Goal: Transaction & Acquisition: Purchase product/service

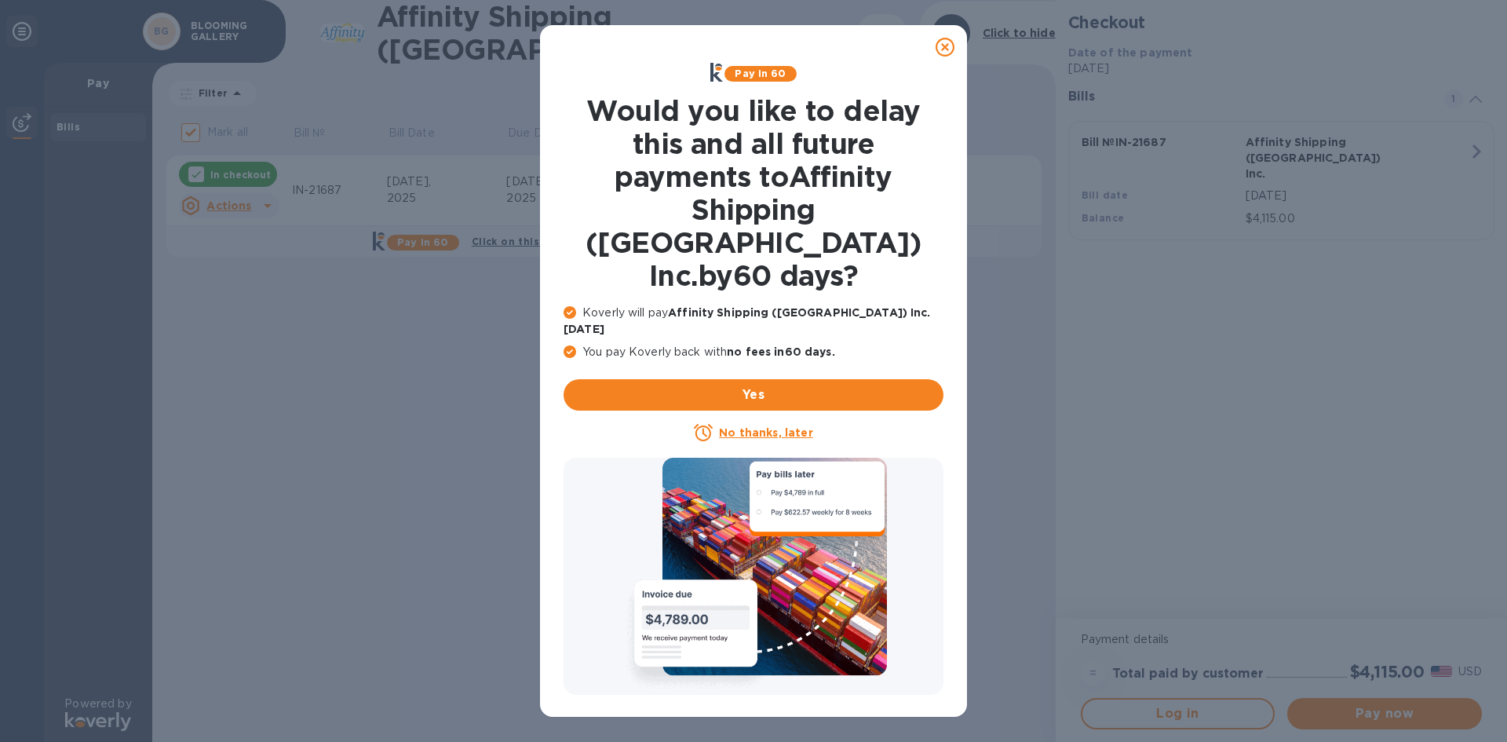
drag, startPoint x: 942, startPoint y: 49, endPoint x: 856, endPoint y: 63, distance: 86.6
click at [942, 49] on icon at bounding box center [944, 47] width 19 height 19
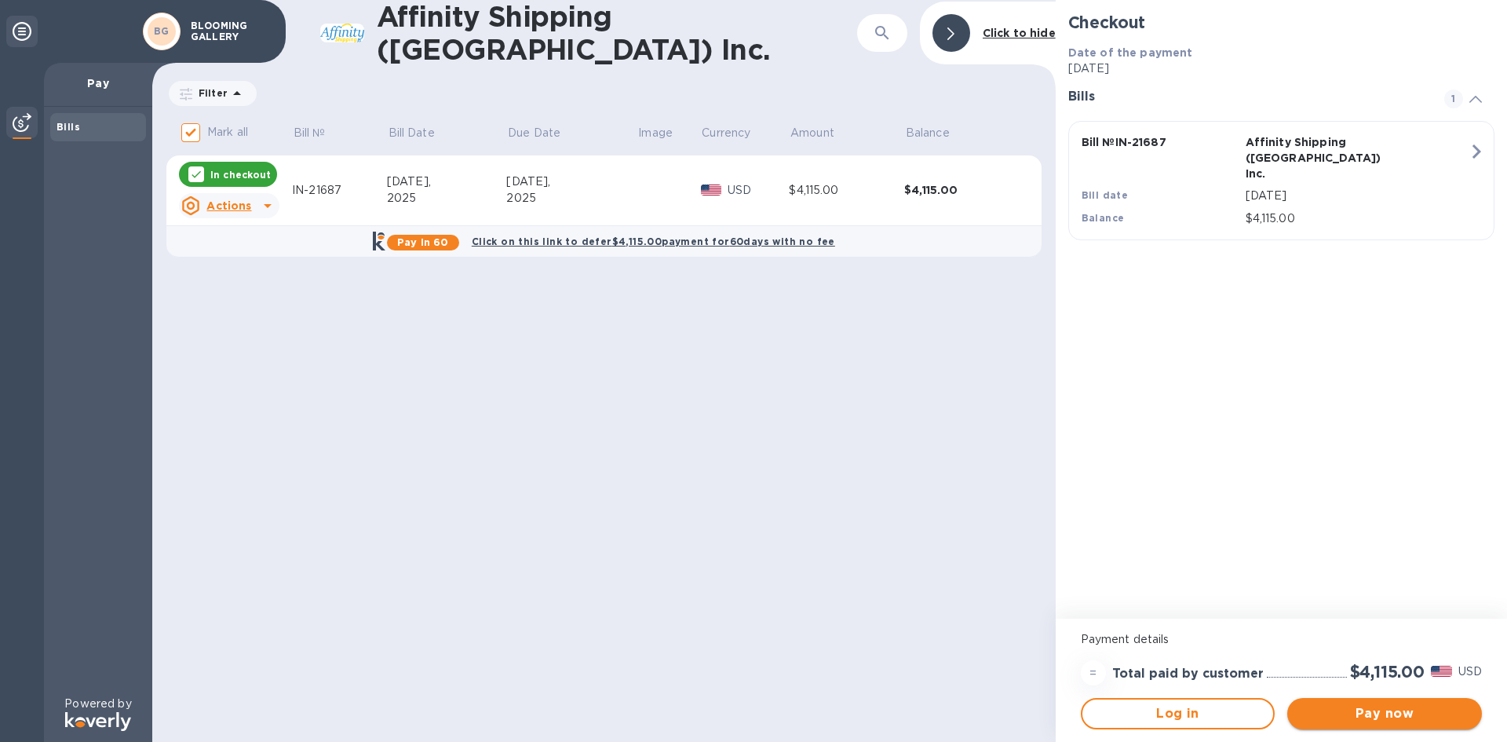
click at [1358, 712] on span "Pay now" at bounding box center [1385, 713] width 170 height 19
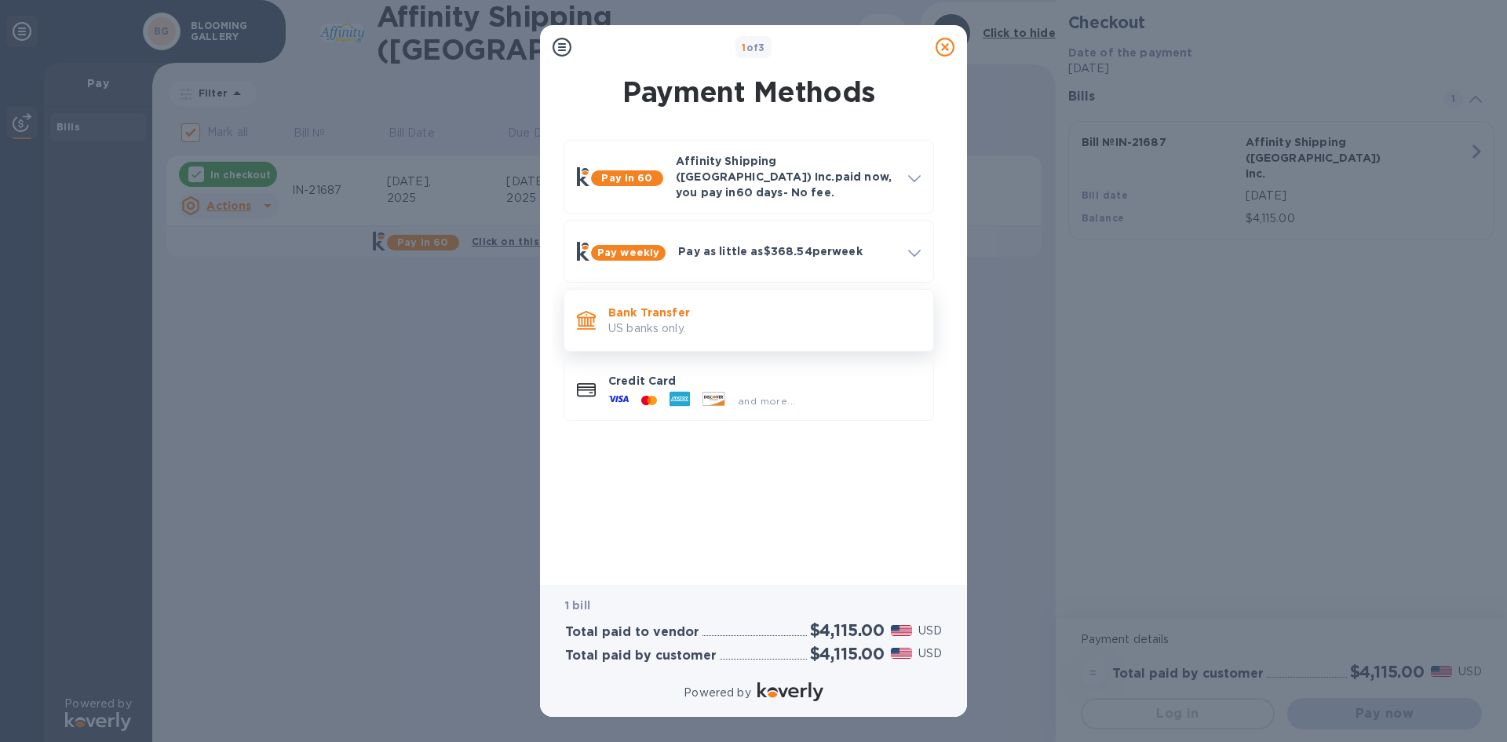
click at [649, 305] on p "Bank Transfer" at bounding box center [764, 312] width 312 height 16
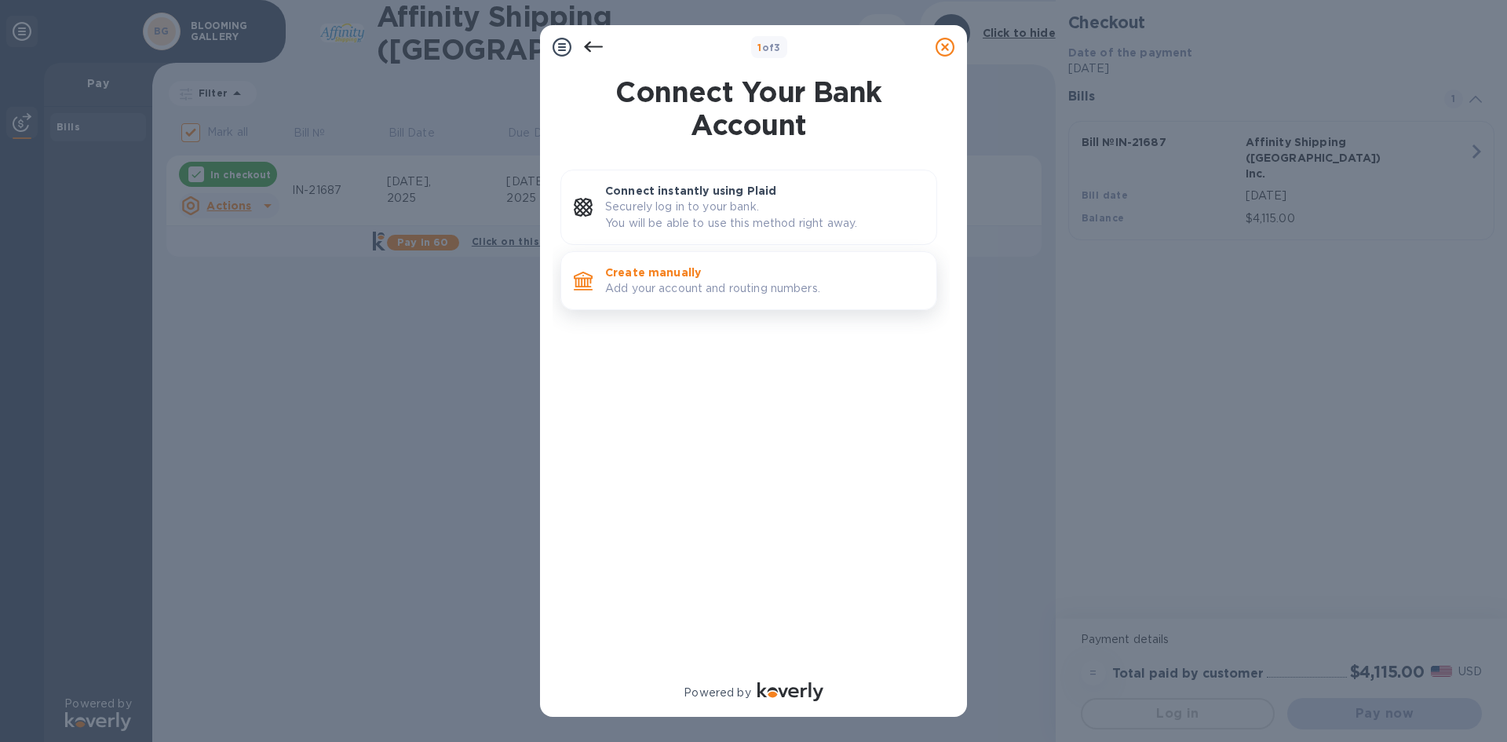
click at [668, 288] on p "Add your account and routing numbers." at bounding box center [764, 288] width 319 height 16
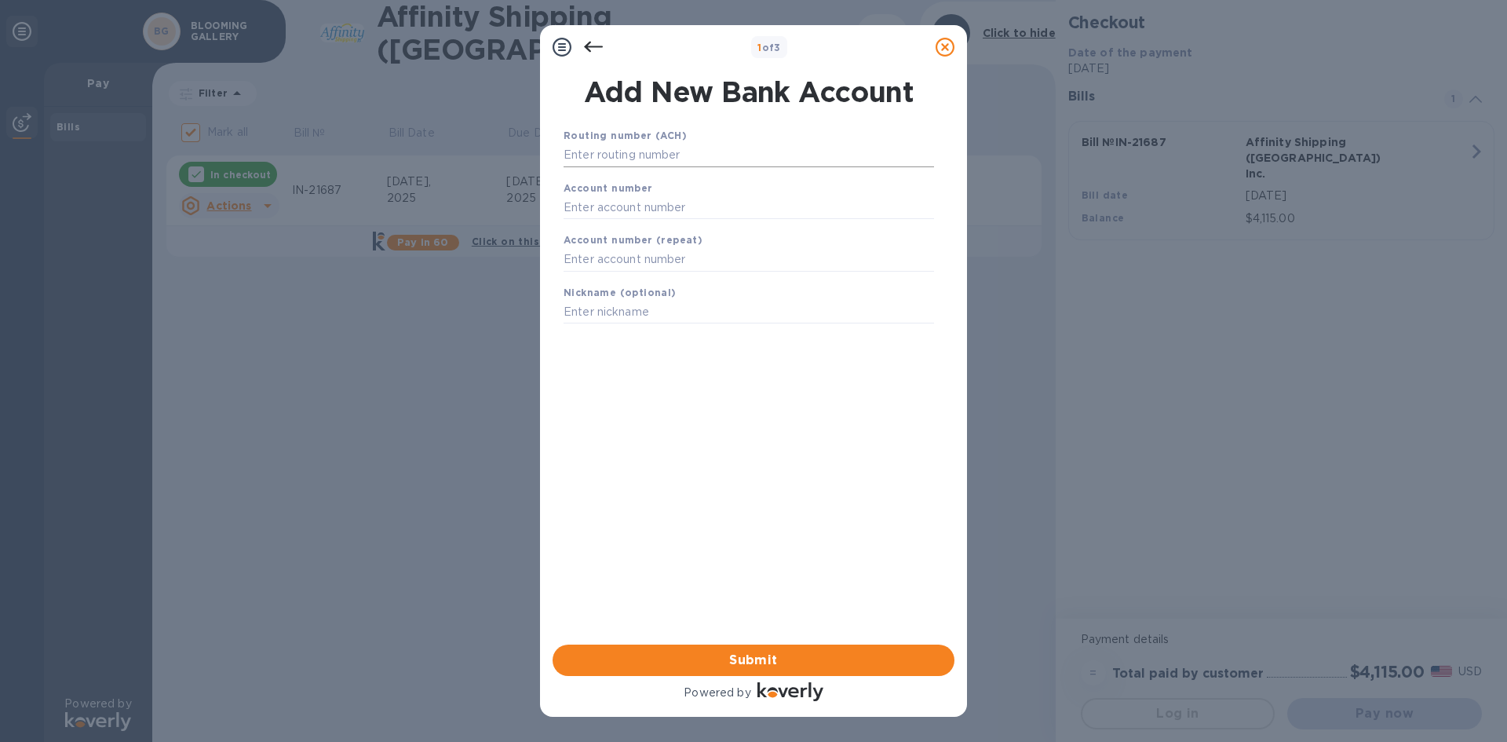
click at [589, 162] on input "text" at bounding box center [748, 156] width 370 height 24
type input "111900659"
click at [596, 221] on input "text" at bounding box center [748, 227] width 370 height 24
type input "7403863108"
click at [575, 275] on input "text" at bounding box center [748, 280] width 370 height 24
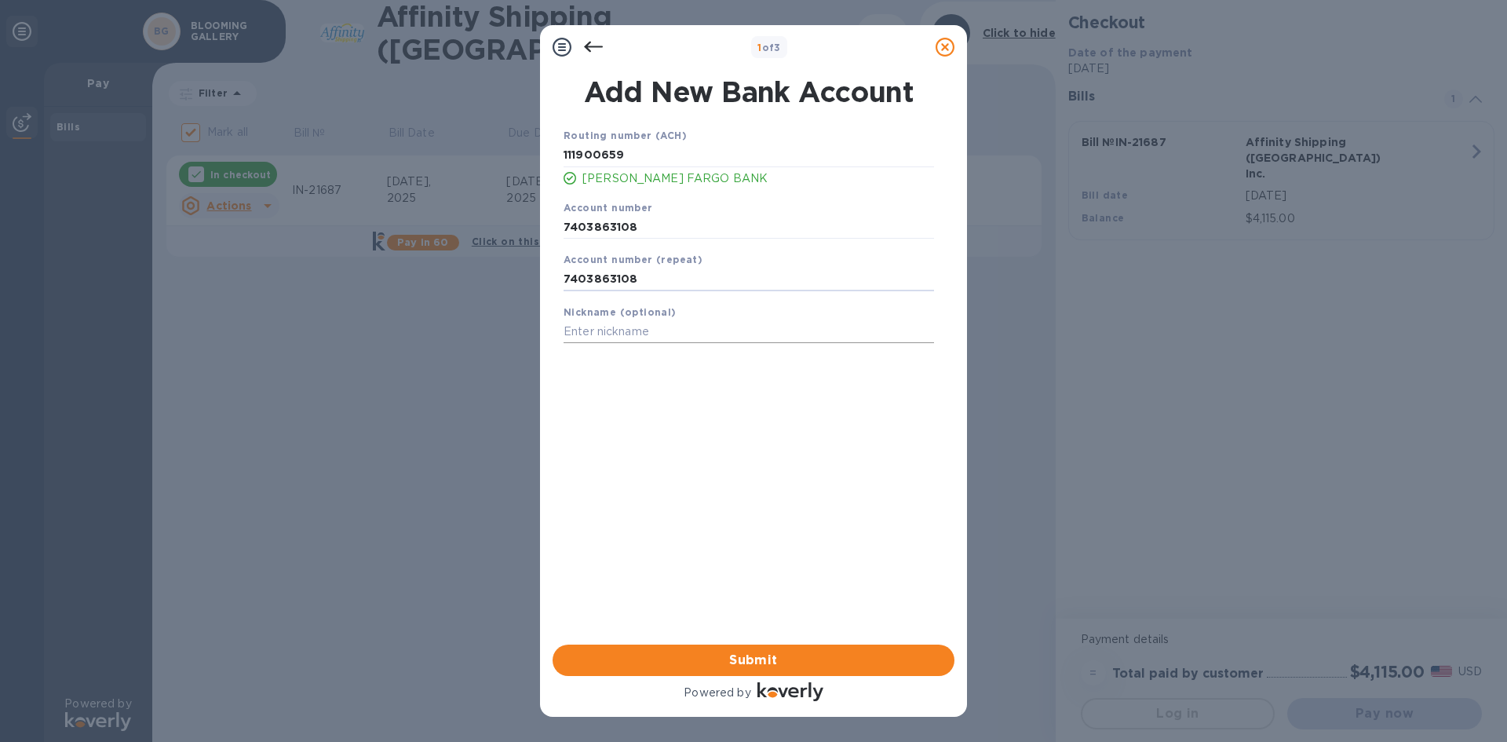
type input "7403863108"
click at [587, 324] on input "text" at bounding box center [748, 332] width 370 height 24
type input "BLOOMING GALLERY"
click at [764, 662] on span "Submit" at bounding box center [753, 660] width 377 height 19
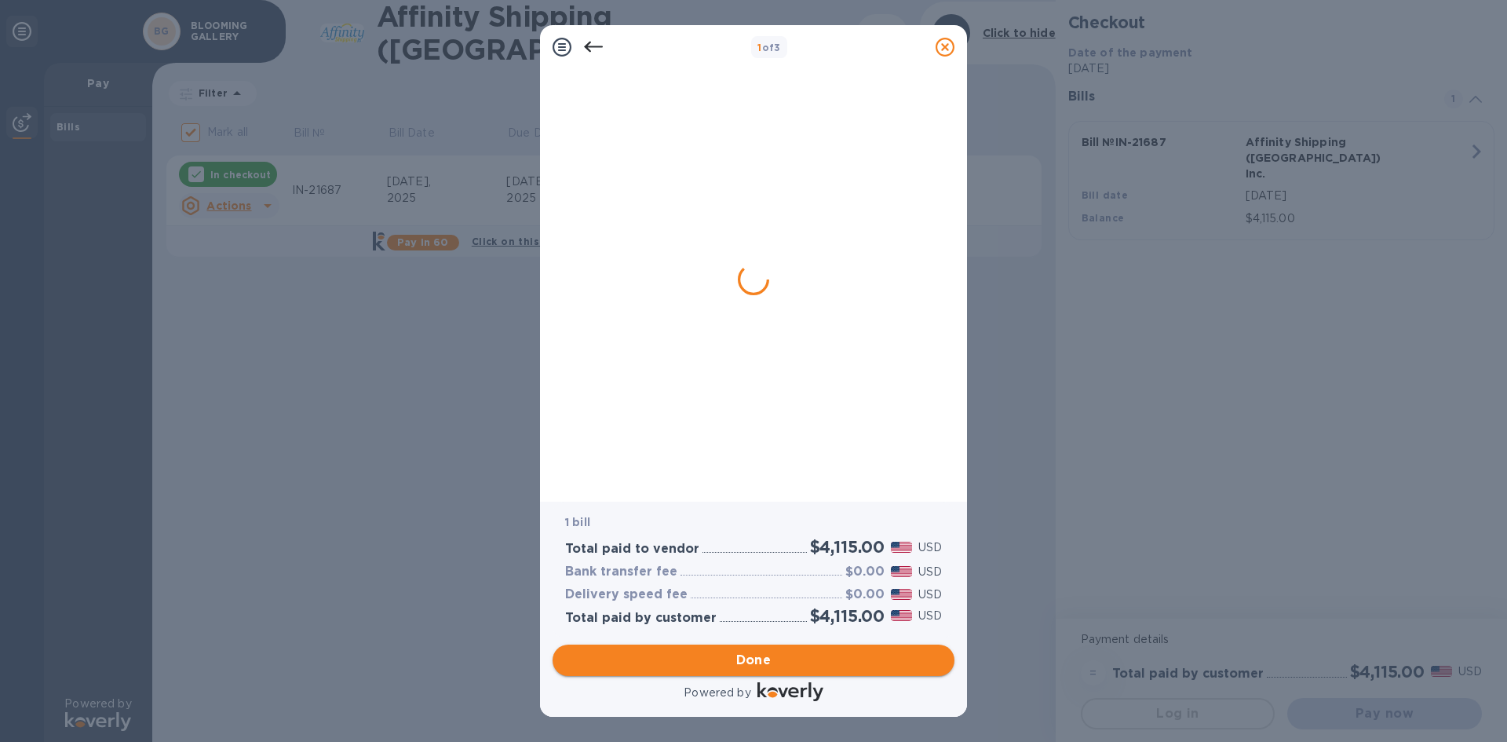
click at [746, 654] on span "Done" at bounding box center [753, 660] width 35 height 19
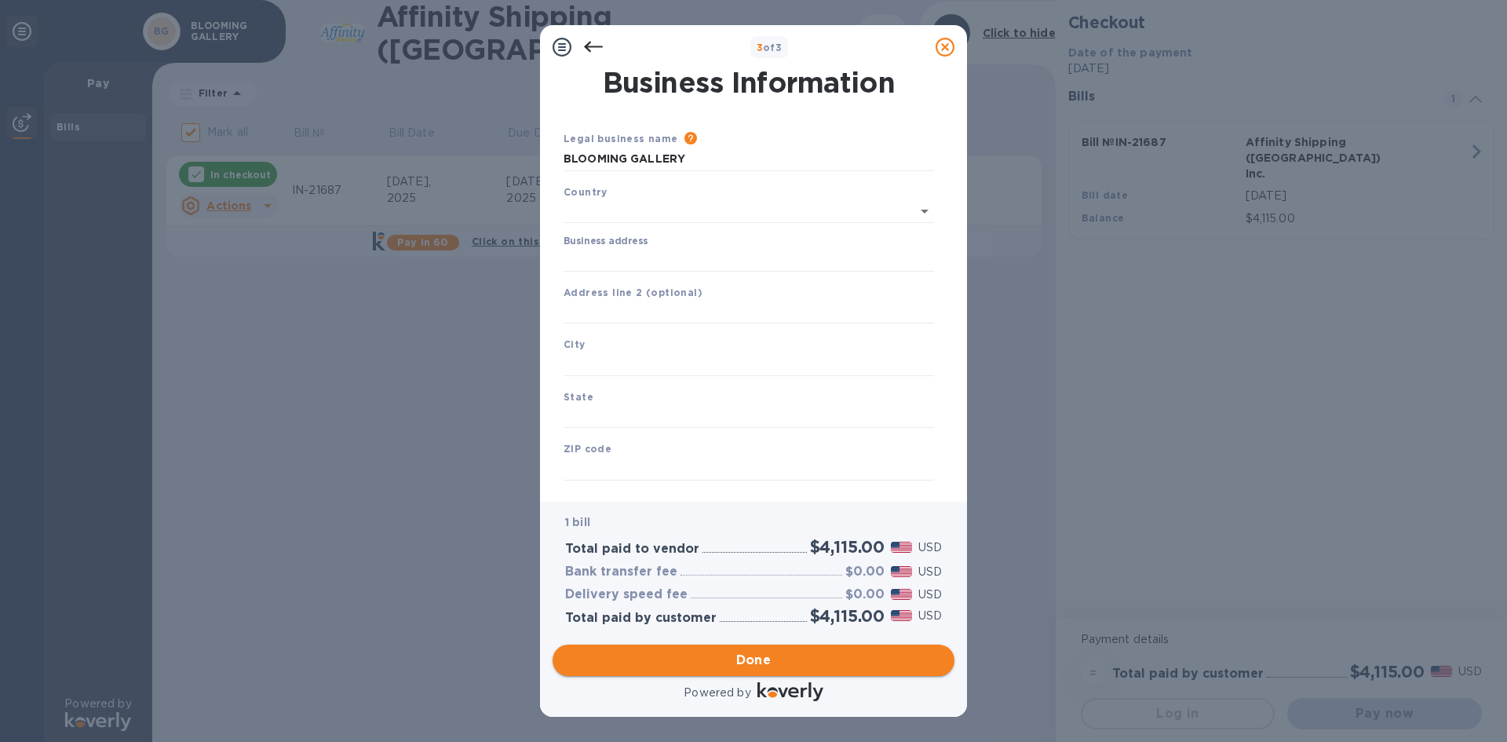
type input "[GEOGRAPHIC_DATA]"
click at [629, 259] on input "Business address" at bounding box center [748, 257] width 370 height 24
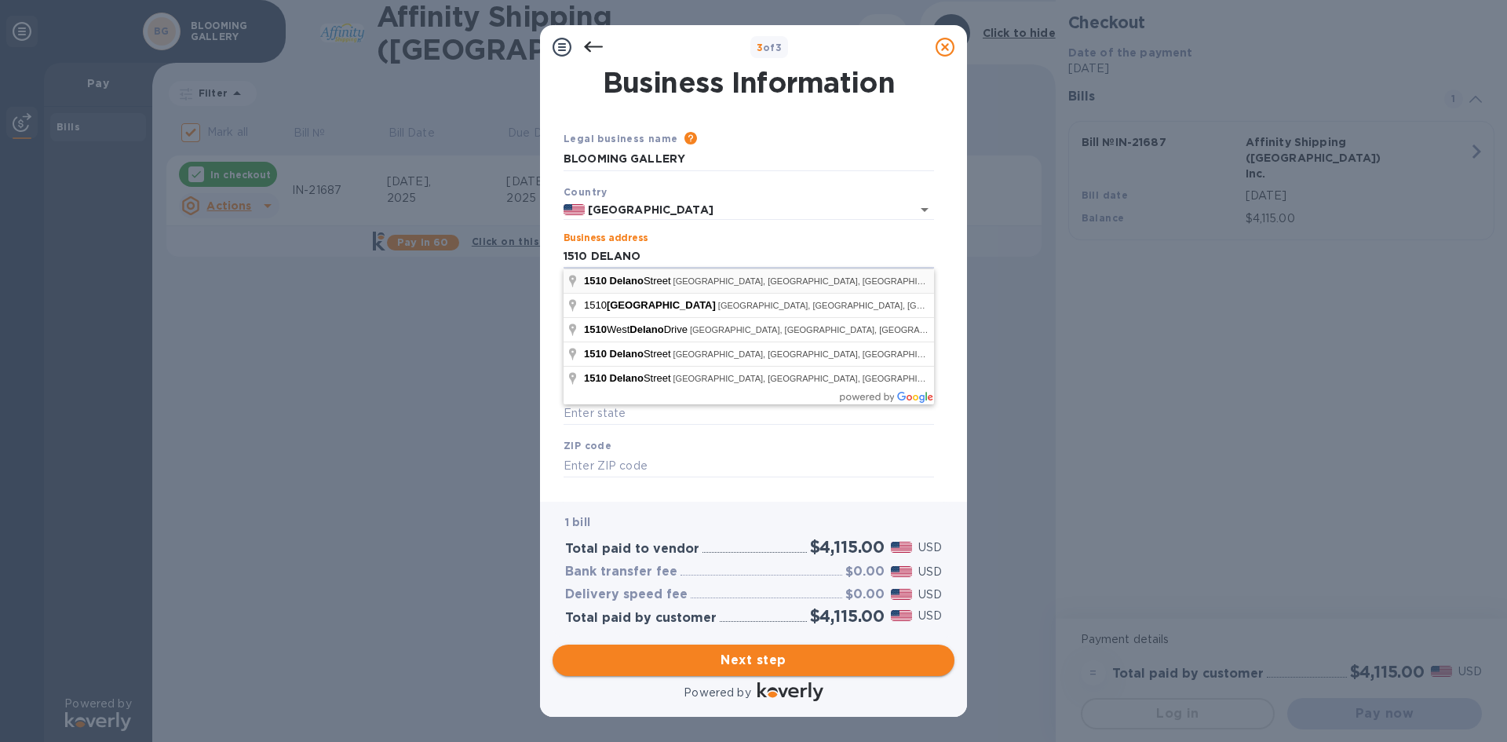
type input "[STREET_ADDRESS]"
type input "[GEOGRAPHIC_DATA]"
type input "77003"
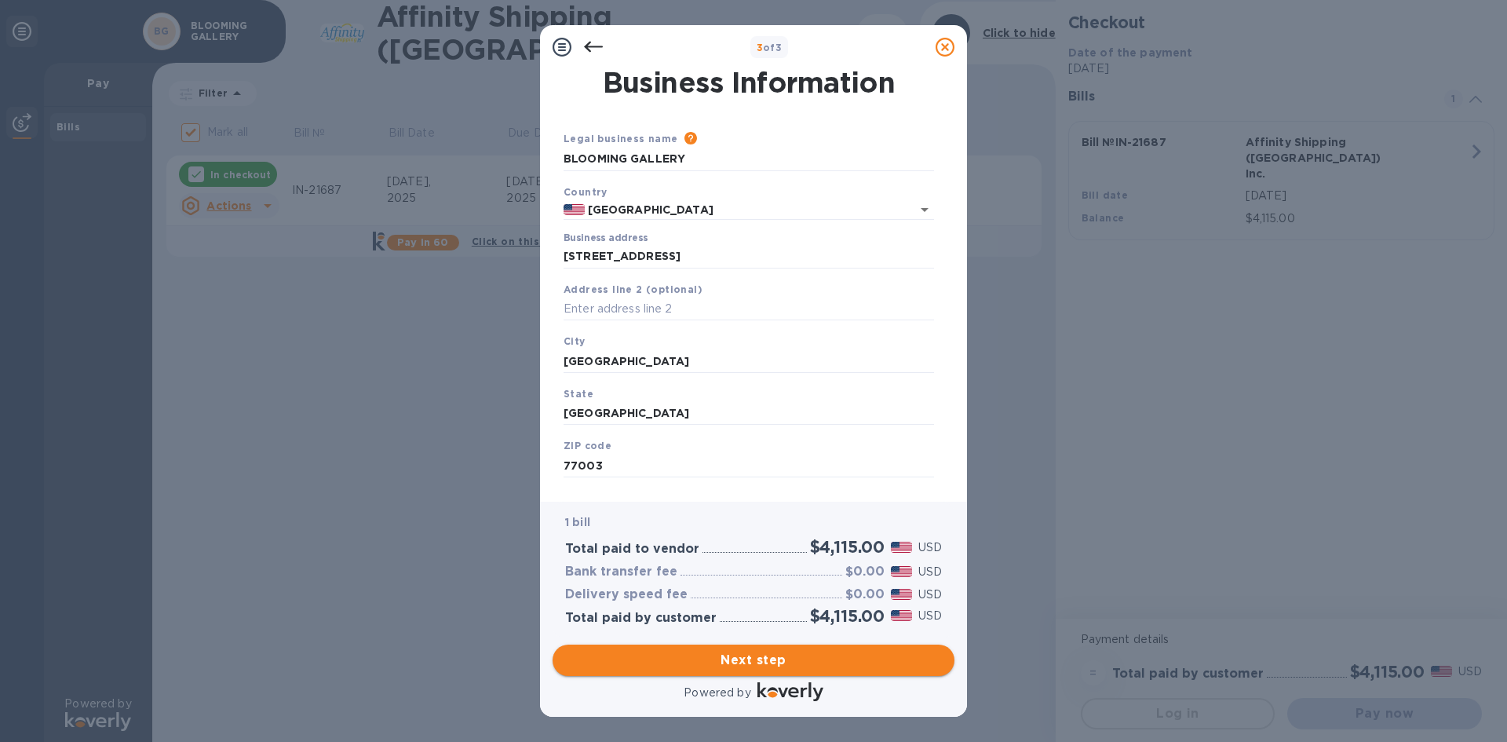
click at [754, 654] on span "Next step" at bounding box center [753, 660] width 377 height 19
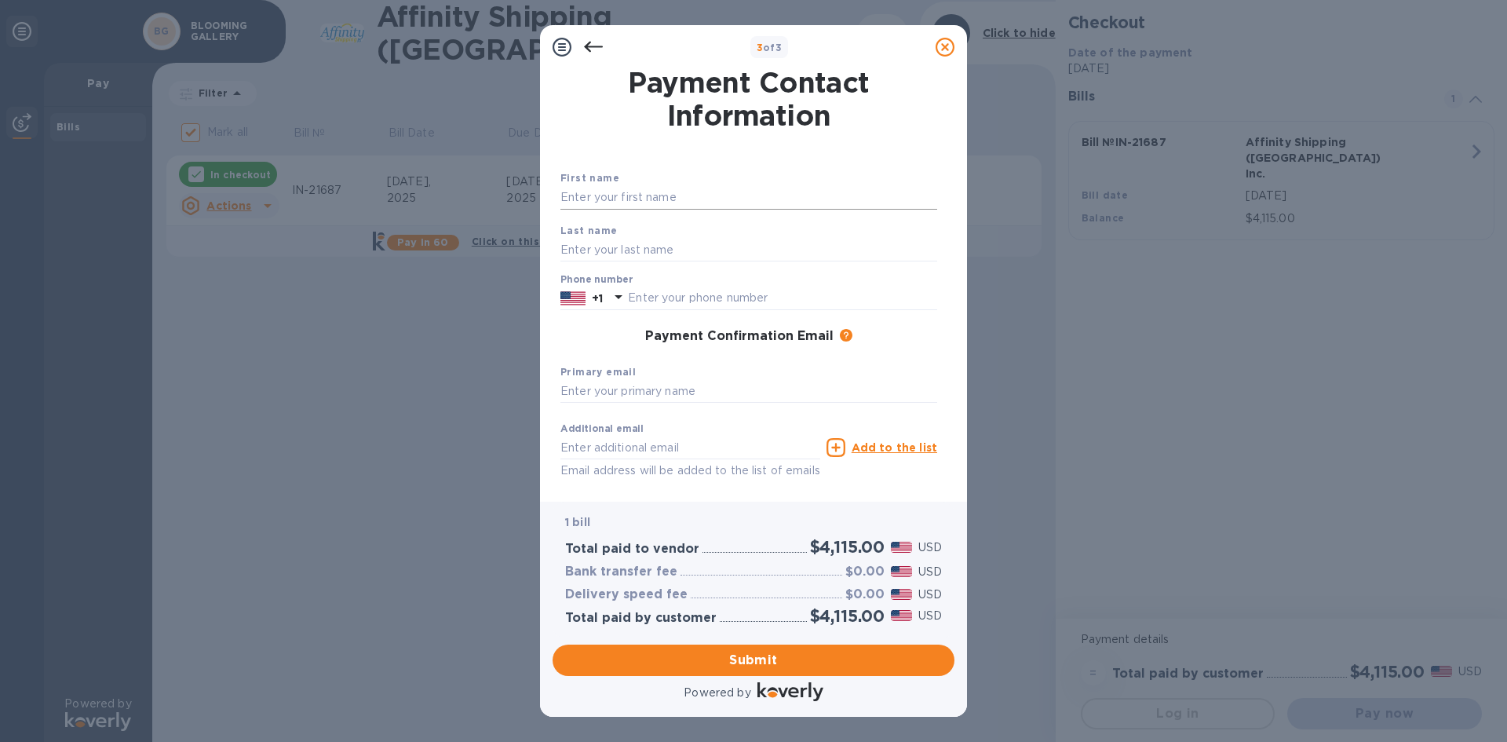
click at [602, 199] on input "text" at bounding box center [748, 198] width 377 height 24
type input "[PERSON_NAME]"
click at [582, 250] on input "text" at bounding box center [748, 250] width 377 height 24
type input "[PERSON_NAME]"
drag, startPoint x: 633, startPoint y: 203, endPoint x: 518, endPoint y: 206, distance: 114.6
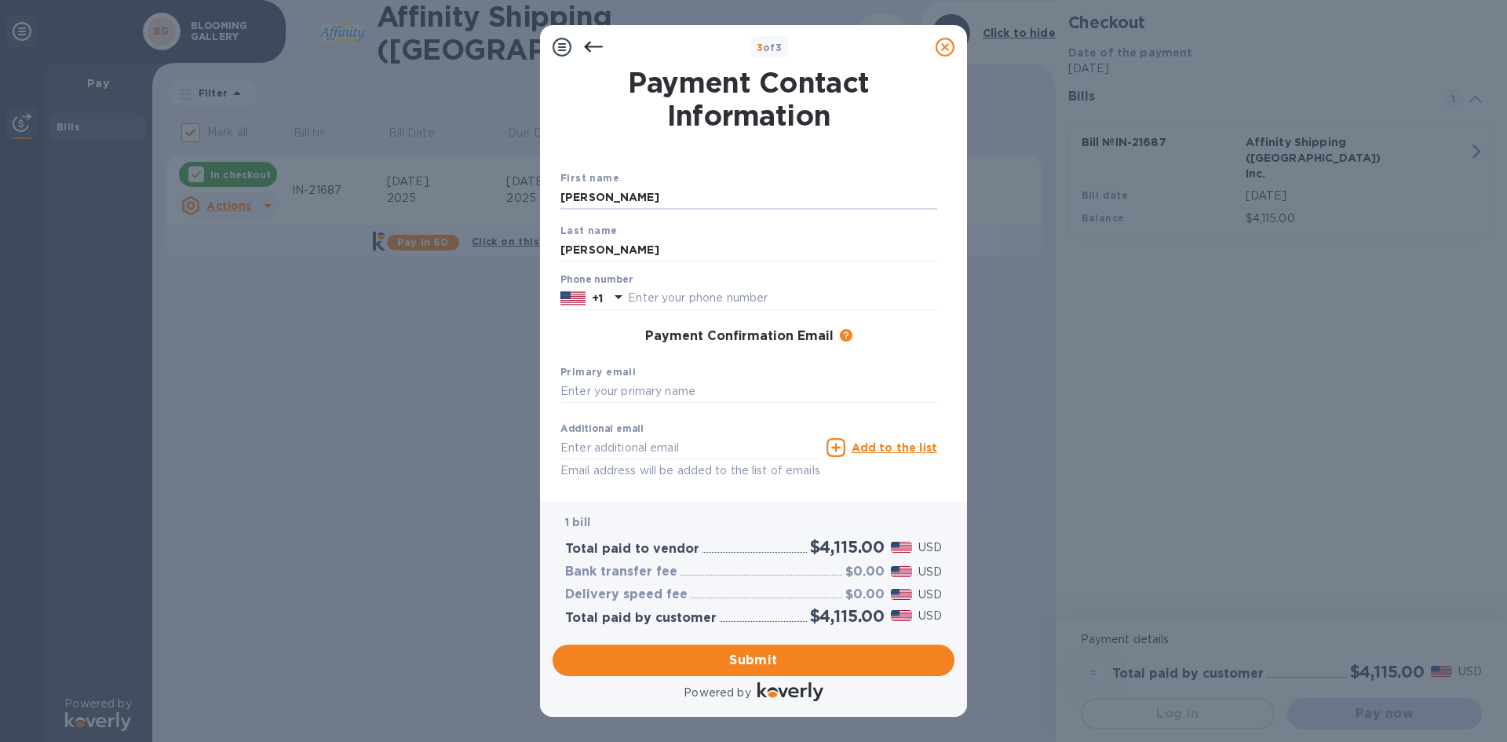
click at [517, 207] on div "3 of 3 Payment Contact Information First name [PERSON_NAME] Last name [PERSON_N…" at bounding box center [753, 371] width 1507 height 742
type input "LEHAO"
type input "[PERSON_NAME]"
click at [676, 297] on input "text" at bounding box center [782, 298] width 309 height 24
type input "7133983633"
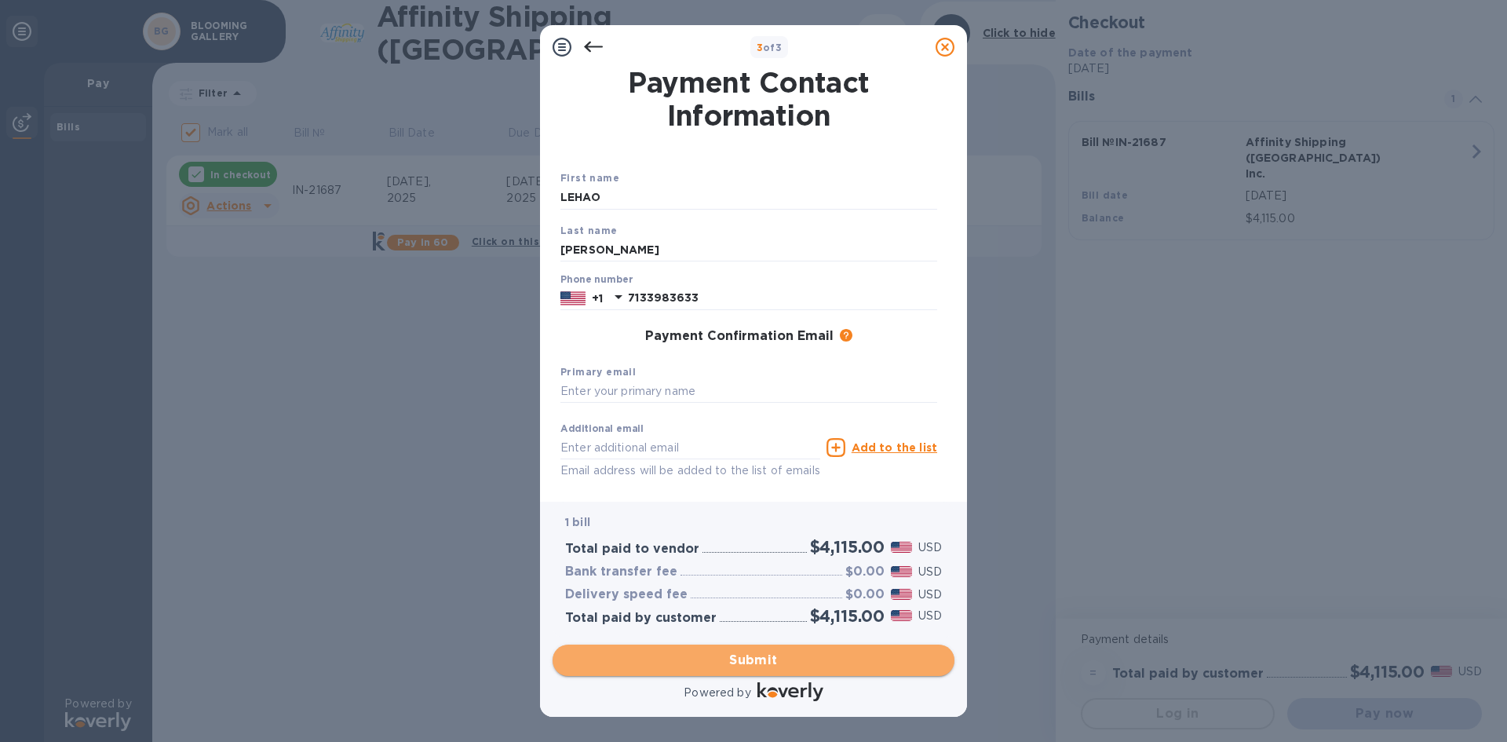
click at [775, 666] on span "Submit" at bounding box center [753, 660] width 377 height 19
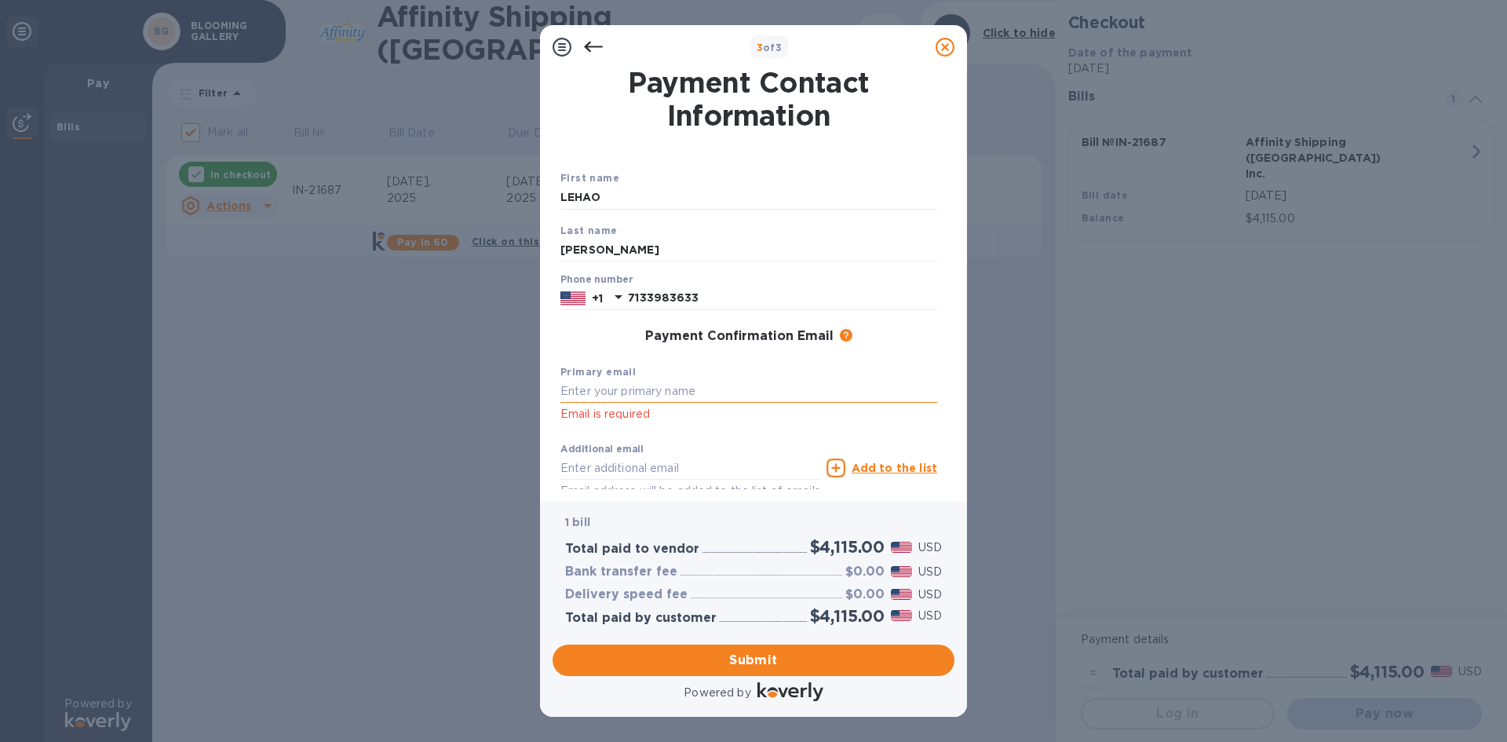
click at [594, 388] on input "text" at bounding box center [748, 392] width 377 height 24
type input "[EMAIL_ADDRESS][DOMAIN_NAME]"
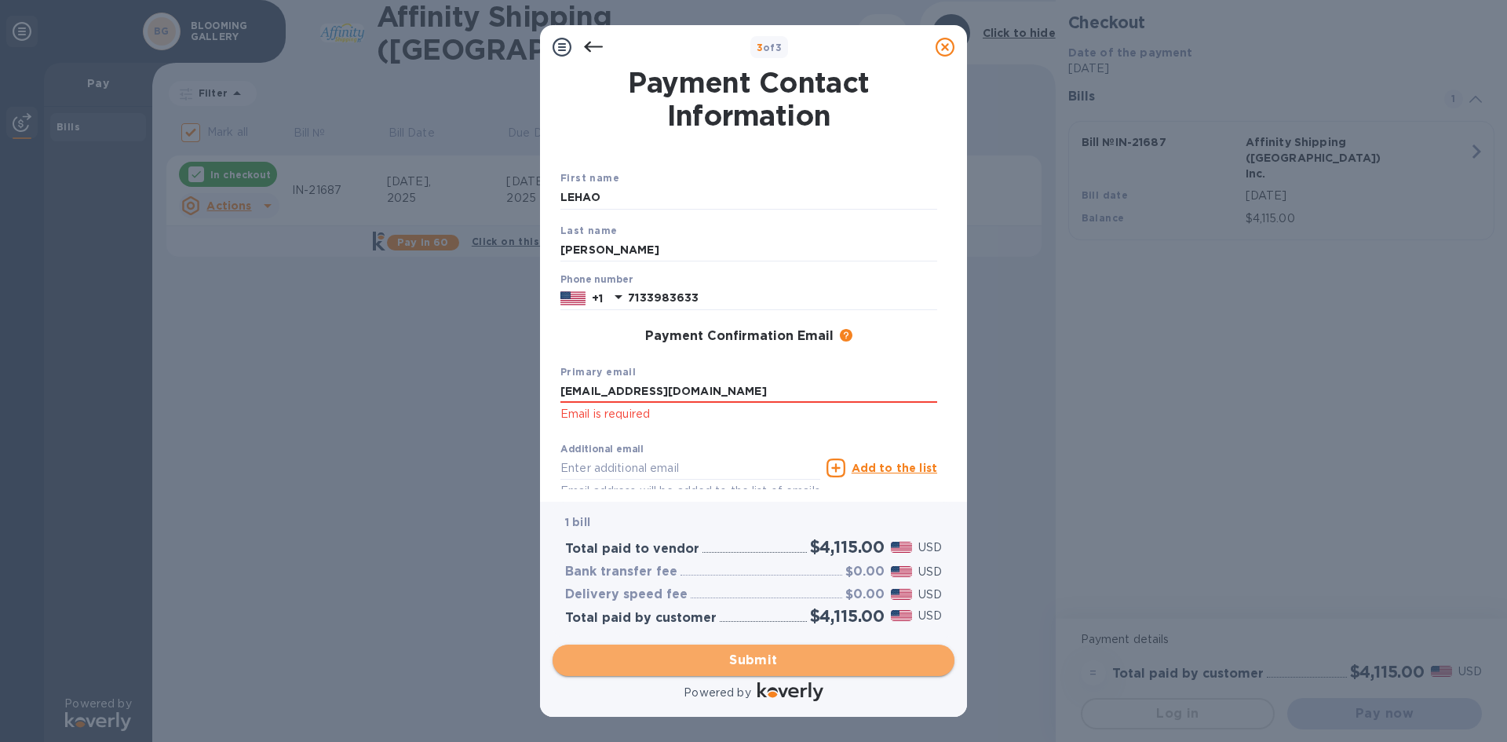
click at [750, 665] on span "Submit" at bounding box center [753, 660] width 377 height 19
